Goal: Transaction & Acquisition: Subscribe to service/newsletter

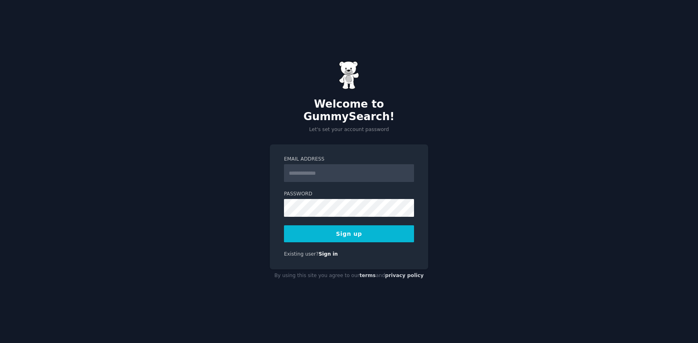
click at [350, 171] on input "Email Address" at bounding box center [349, 173] width 130 height 18
type input "**********"
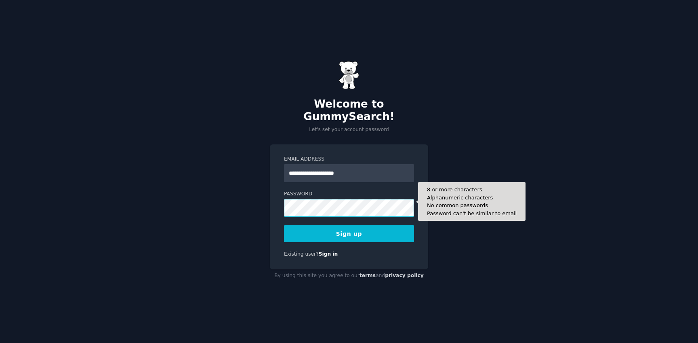
click at [284, 225] on button "Sign up" at bounding box center [349, 233] width 130 height 17
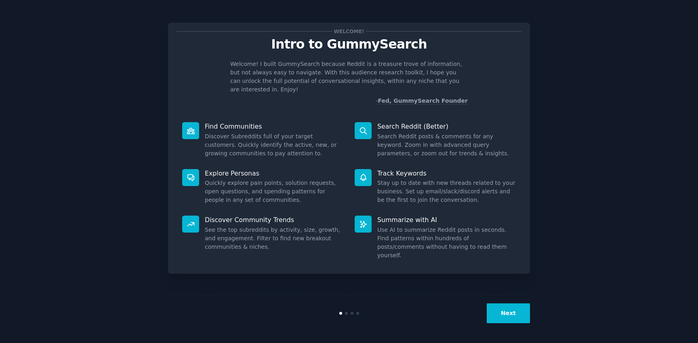
click at [515, 318] on button "Next" at bounding box center [508, 313] width 43 height 20
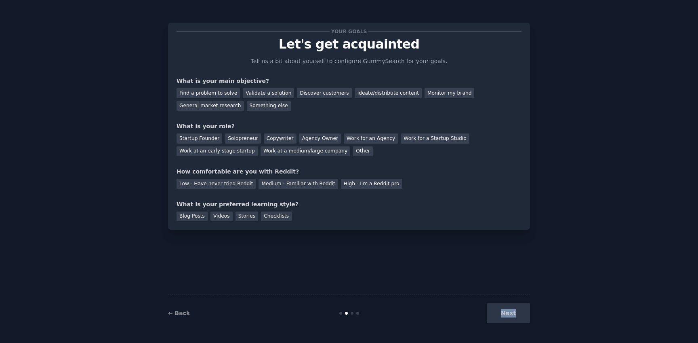
click at [515, 318] on div "Next" at bounding box center [469, 313] width 121 height 20
click at [217, 90] on div "Find a problem to solve" at bounding box center [208, 93] width 63 height 10
drag, startPoint x: 509, startPoint y: 302, endPoint x: 512, endPoint y: 308, distance: 6.9
click at [509, 302] on div "← Back Next" at bounding box center [349, 312] width 362 height 37
drag, startPoint x: 538, startPoint y: 326, endPoint x: 513, endPoint y: 316, distance: 27.0
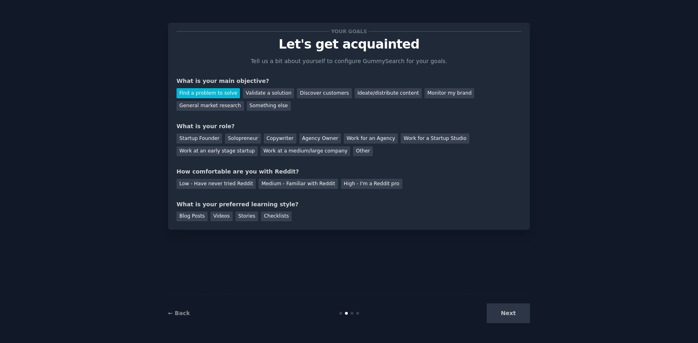
click at [537, 326] on div "Your goals Let's get acquainted Tell us a bit about yourself to configure Gummy…" at bounding box center [349, 171] width 676 height 320
drag, startPoint x: 513, startPoint y: 316, endPoint x: 431, endPoint y: 239, distance: 112.0
click at [513, 315] on div "Next" at bounding box center [469, 313] width 121 height 20
click at [312, 137] on div "Agency Owner" at bounding box center [320, 138] width 42 height 10
click at [257, 196] on div "Your goals Let's get acquainted Tell us a bit about yourself to configure Gummy…" at bounding box center [349, 126] width 345 height 190
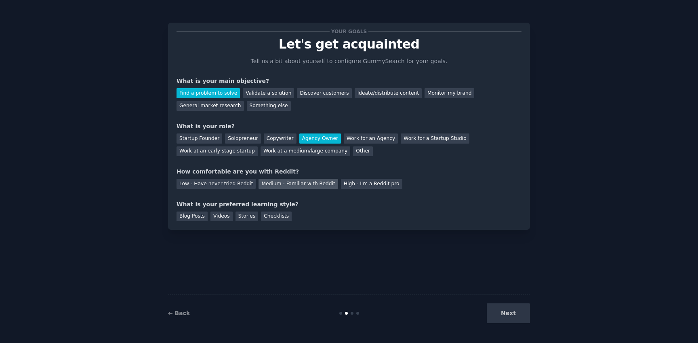
click at [268, 183] on div "Medium - Familiar with Reddit" at bounding box center [298, 184] width 79 height 10
click at [262, 216] on div "Checklists" at bounding box center [276, 216] width 31 height 10
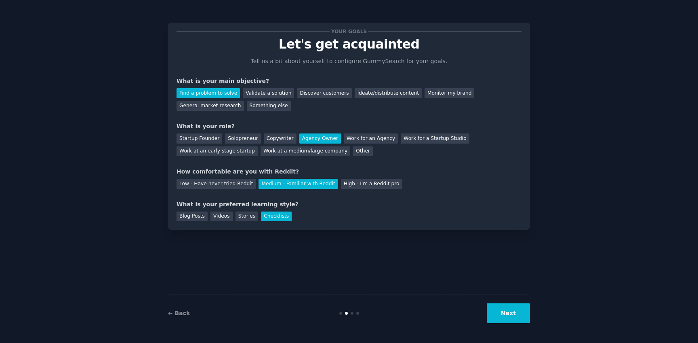
click at [524, 305] on button "Next" at bounding box center [508, 313] width 43 height 20
click at [524, 325] on div "← Back Next" at bounding box center [349, 312] width 362 height 37
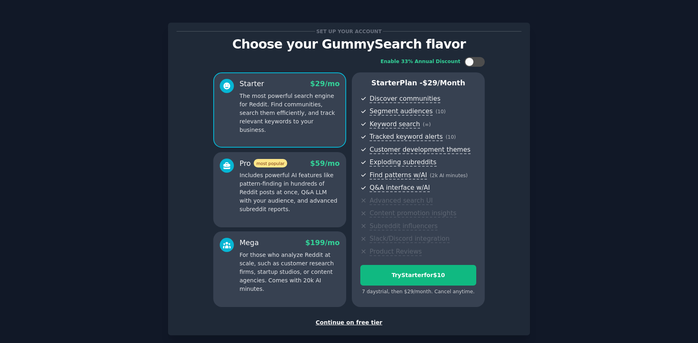
click at [352, 322] on div "Continue on free tier" at bounding box center [349, 322] width 345 height 8
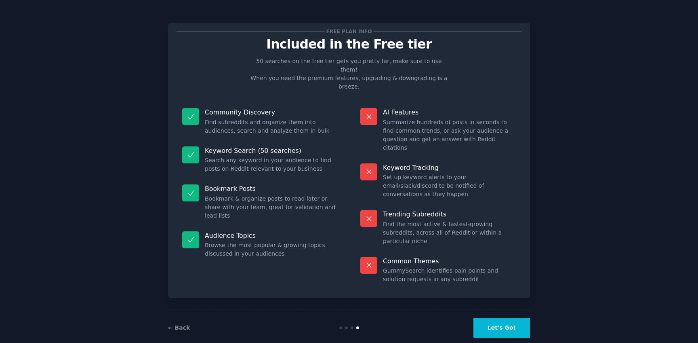
click at [491, 318] on button "Let's Go!" at bounding box center [502, 328] width 57 height 20
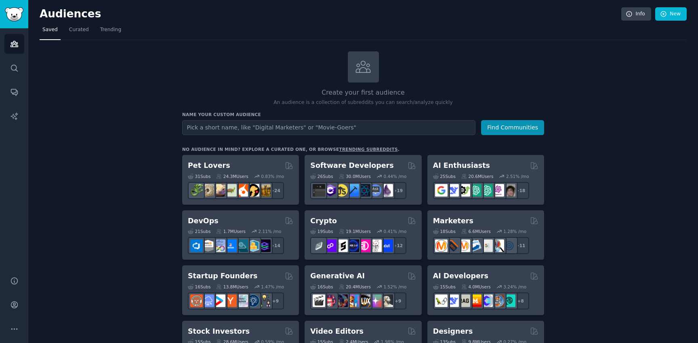
click at [286, 124] on input "text" at bounding box center [328, 127] width 293 height 15
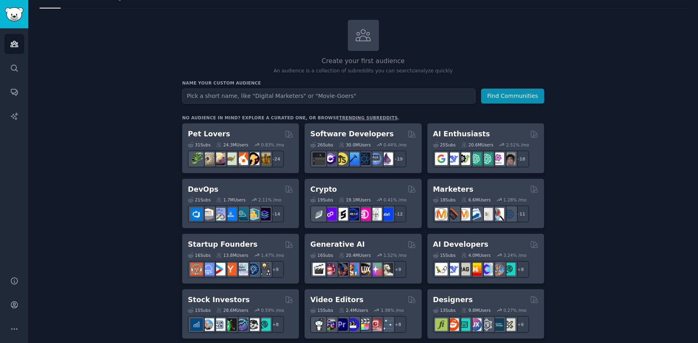
scroll to position [32, 0]
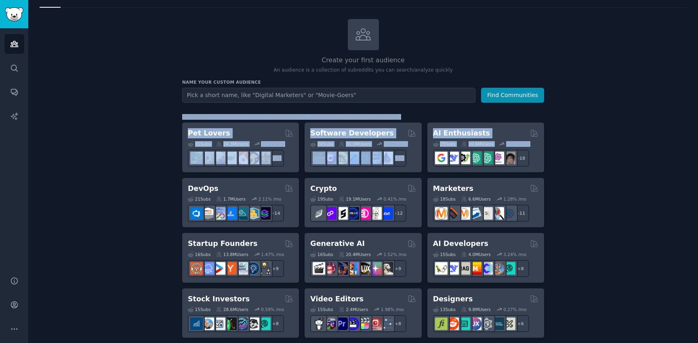
drag, startPoint x: 155, startPoint y: 114, endPoint x: 579, endPoint y: 147, distance: 425.1
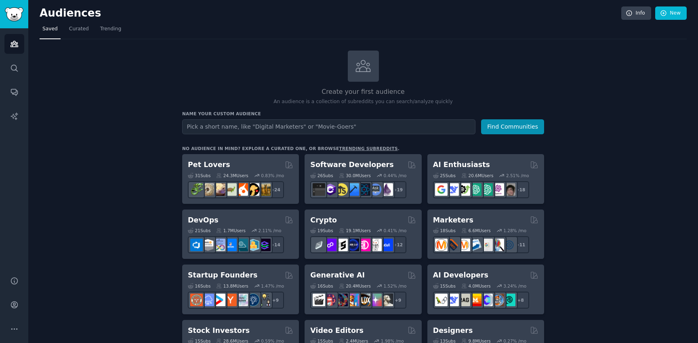
scroll to position [0, 0]
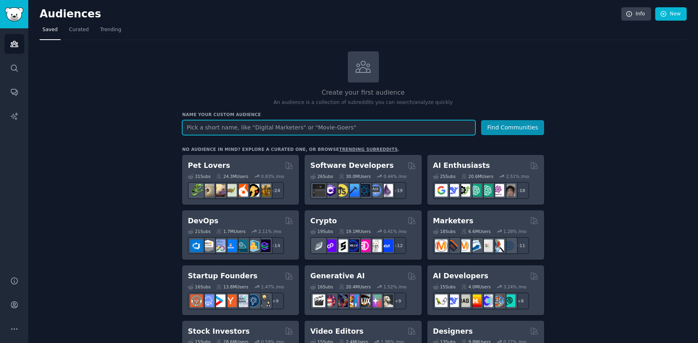
click at [340, 127] on input "text" at bounding box center [328, 127] width 293 height 15
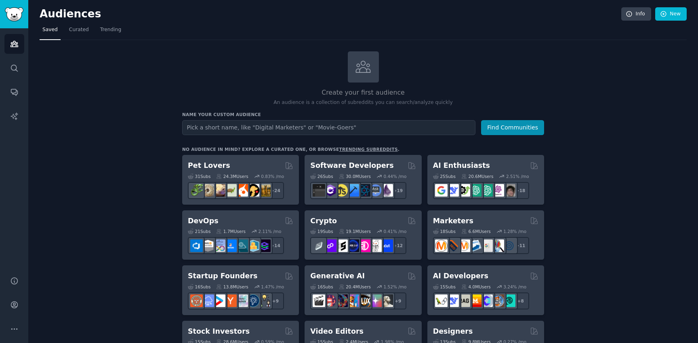
click at [360, 80] on div at bounding box center [363, 66] width 31 height 31
click at [344, 118] on div "Name your custom audience Audience Name Find Communities" at bounding box center [363, 123] width 362 height 23
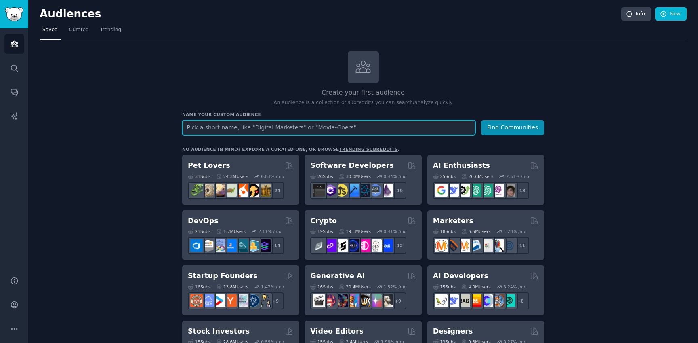
click at [346, 120] on input "text" at bounding box center [328, 127] width 293 height 15
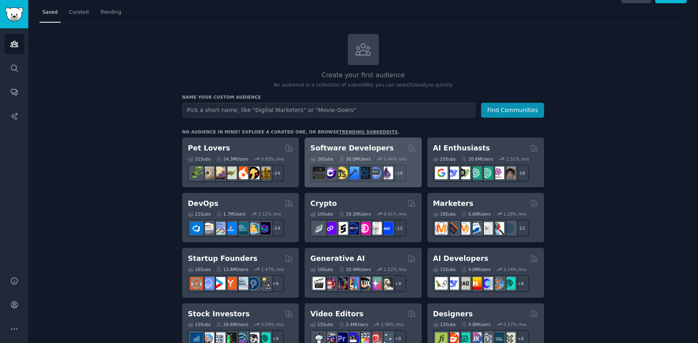
scroll to position [65, 0]
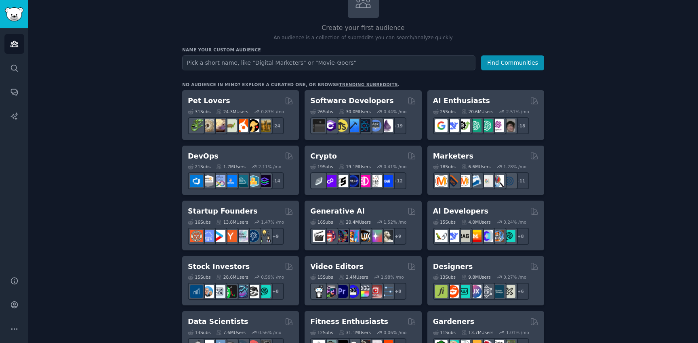
click at [362, 272] on div "15 Sub s 2.4M Users 1.98 % /mo + 8" at bounding box center [362, 285] width 105 height 28
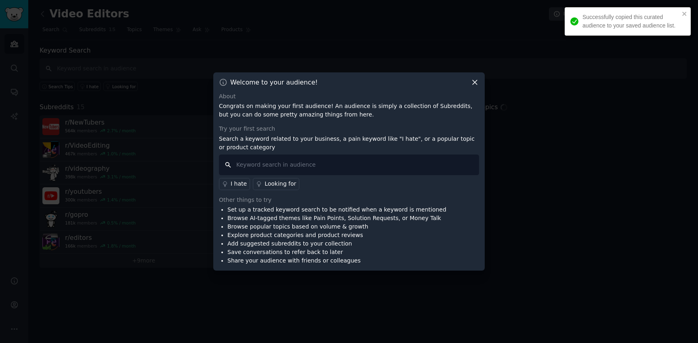
click at [306, 166] on input "text" at bounding box center [349, 164] width 260 height 21
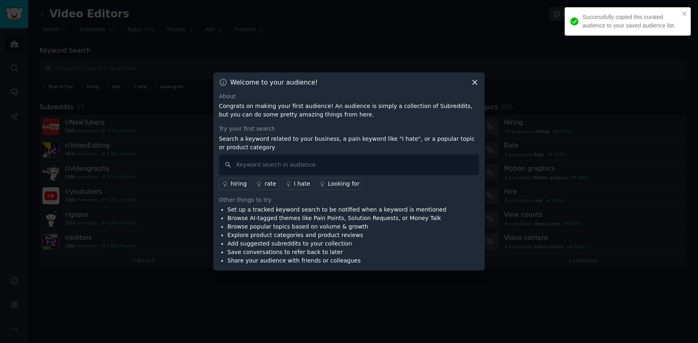
click at [304, 199] on div "Other things to try" at bounding box center [349, 200] width 260 height 8
click at [316, 162] on input "text" at bounding box center [349, 164] width 260 height 21
click at [495, 129] on div at bounding box center [349, 171] width 698 height 343
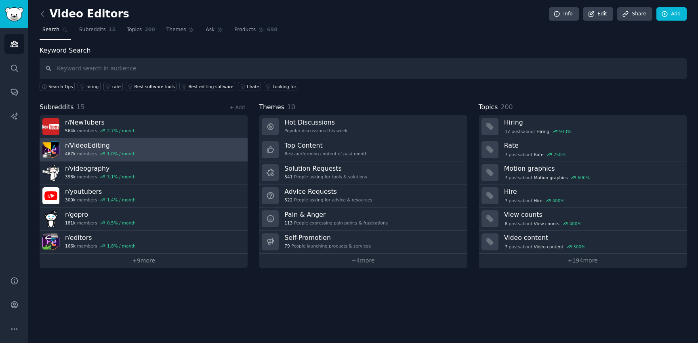
click at [163, 148] on link "r/ VideoEditing 467k members 1.0 % / month" at bounding box center [144, 149] width 208 height 23
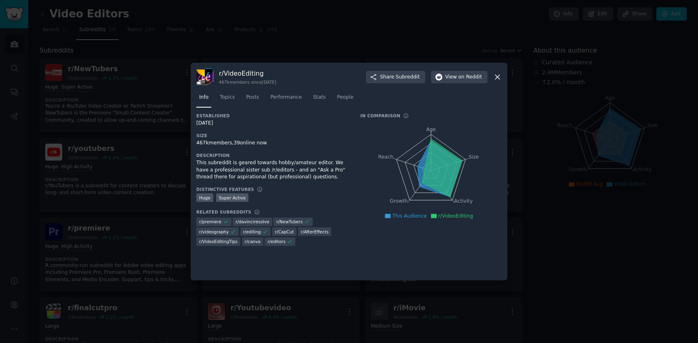
click at [222, 123] on div "[DATE]" at bounding box center [272, 123] width 153 height 7
click at [253, 164] on div "This subreddit is geared towards hobby/amateur editor. We have a professional s…" at bounding box center [272, 169] width 153 height 21
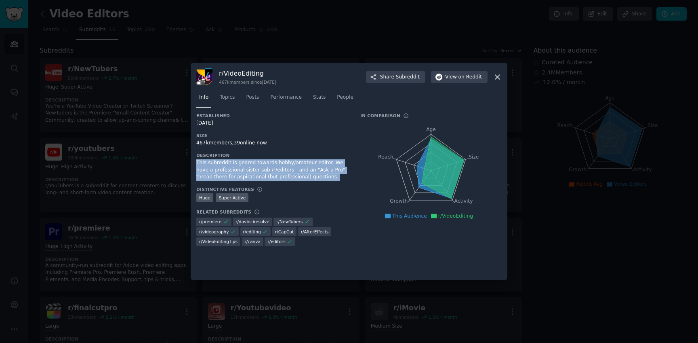
click at [253, 164] on div "This subreddit is geared towards hobby/amateur editor. We have a professional s…" at bounding box center [272, 169] width 153 height 21
click at [262, 173] on div "This subreddit is geared towards hobby/amateur editor. We have a professional s…" at bounding box center [272, 169] width 153 height 21
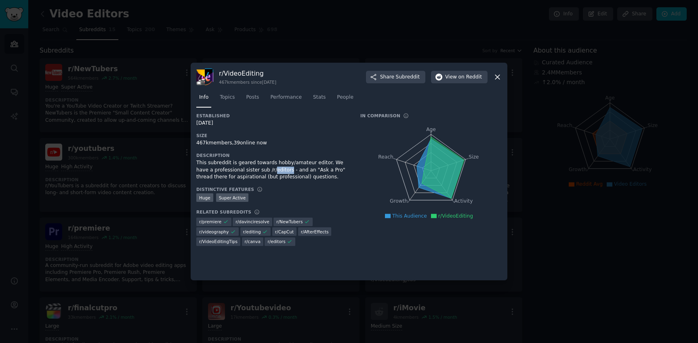
click at [262, 173] on div "This subreddit is geared towards hobby/amateur editor. We have a professional s…" at bounding box center [272, 169] width 153 height 21
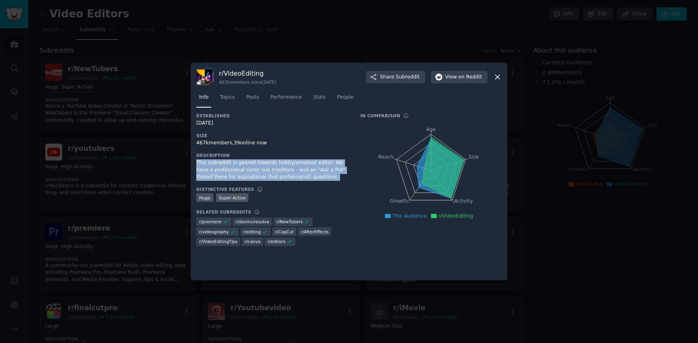
click at [262, 173] on div "This subreddit is geared towards hobby/amateur editor. We have a professional s…" at bounding box center [272, 169] width 153 height 21
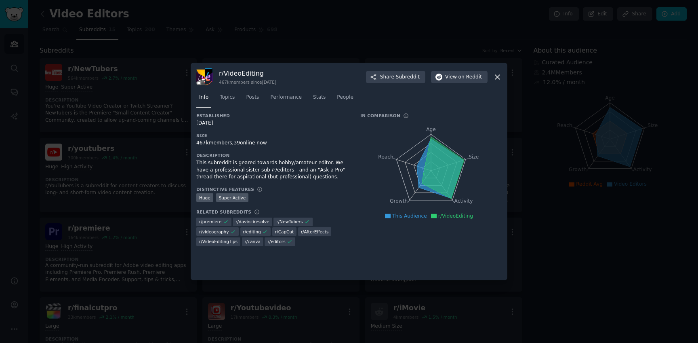
click at [161, 170] on div at bounding box center [349, 171] width 698 height 343
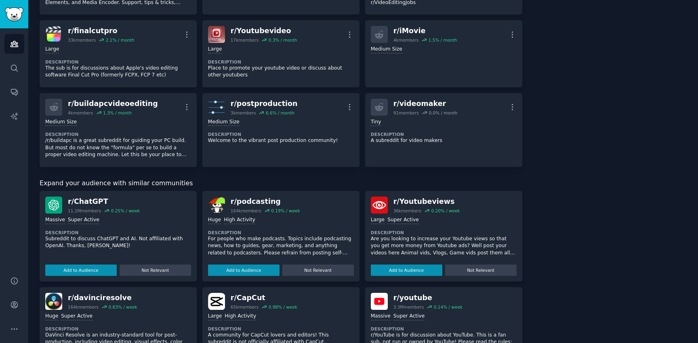
scroll to position [496, 0]
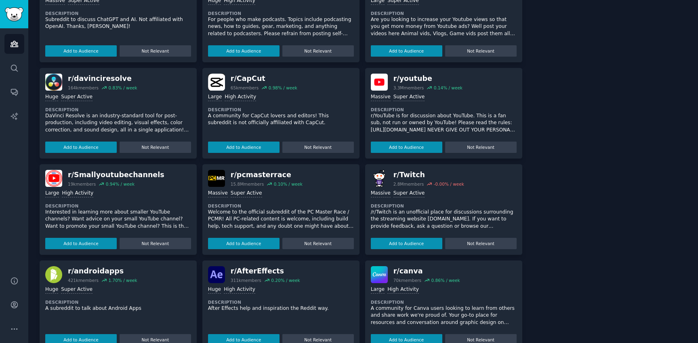
click at [264, 172] on div "r/ pcmasterrace" at bounding box center [267, 175] width 72 height 10
click at [332, 172] on div "r/ pcmasterrace 15.8M members 0.10 % / week" at bounding box center [281, 178] width 146 height 17
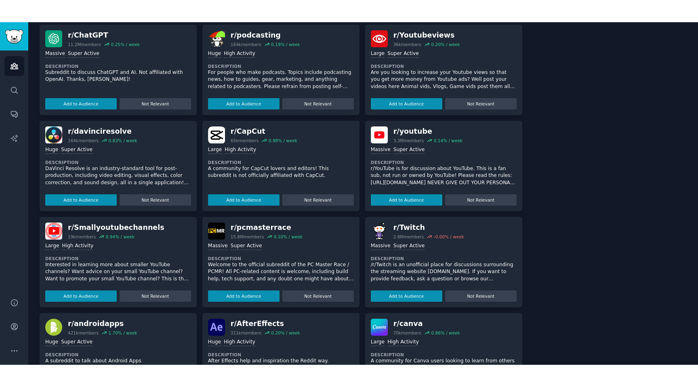
scroll to position [463, 0]
